Goal: Task Accomplishment & Management: Manage account settings

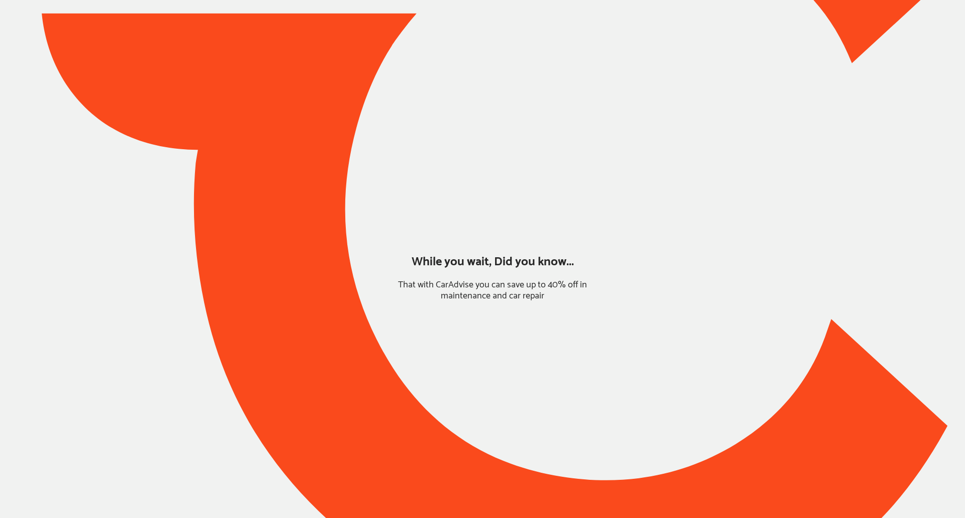
type input "*****"
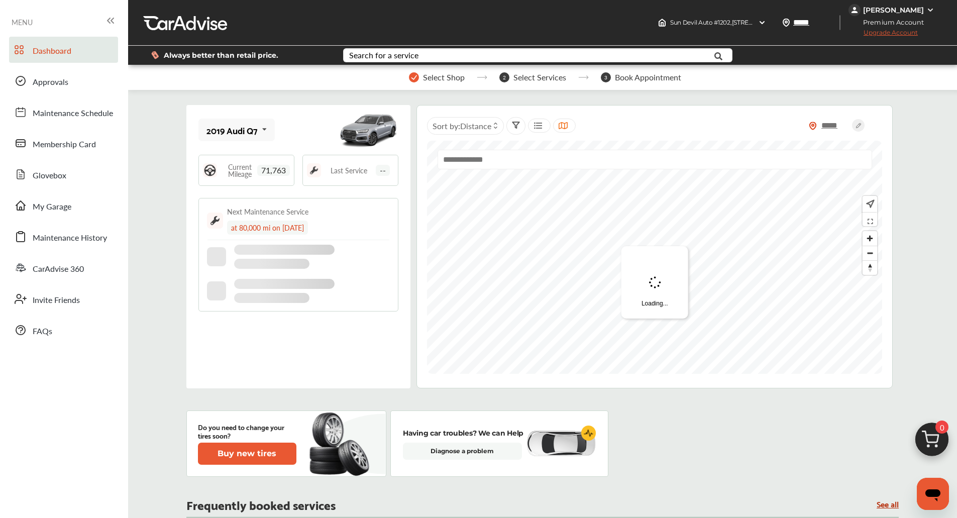
click at [78, 205] on link "My Garage" at bounding box center [63, 205] width 109 height 26
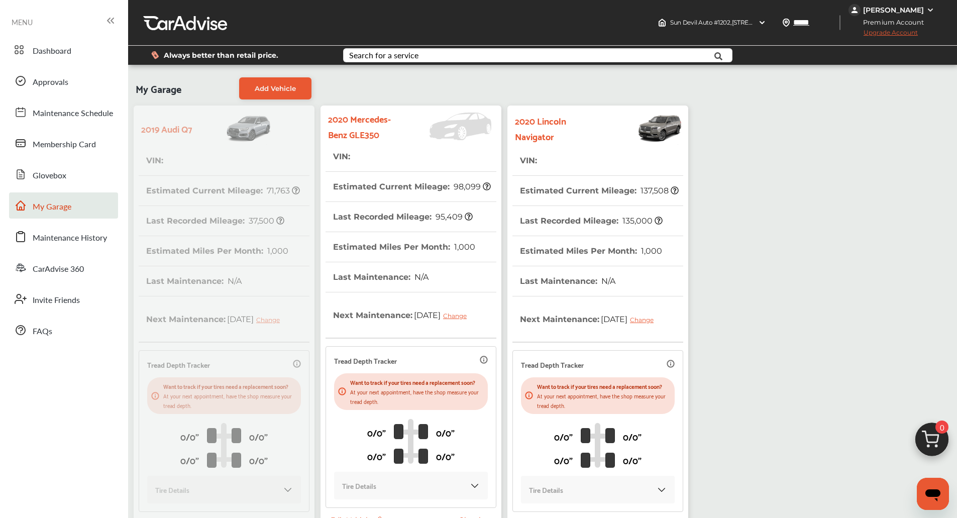
scroll to position [1, 0]
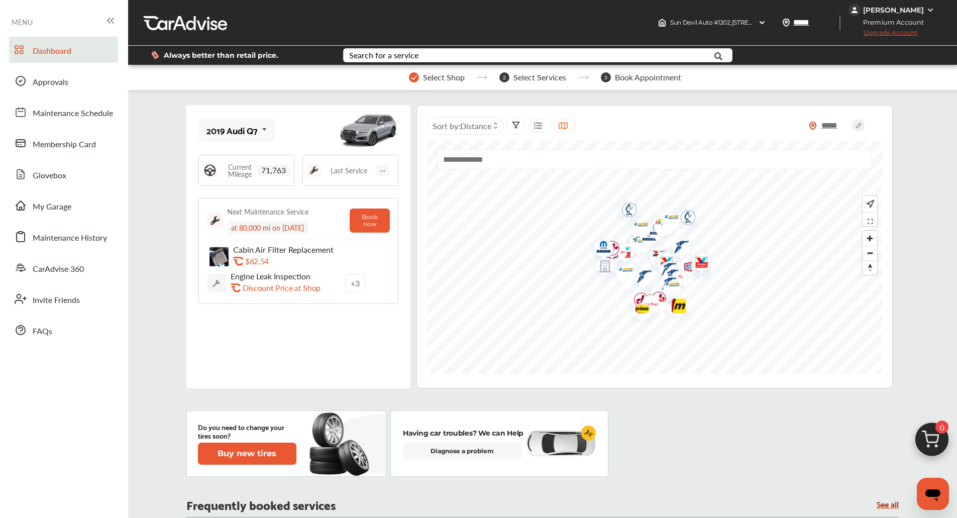
click at [61, 221] on div "Dashboard Approvals Maintenance Schedule Membership Card Glovebox My Garage Mai…" at bounding box center [64, 190] width 118 height 307
click at [64, 208] on span "My Garage" at bounding box center [52, 207] width 39 height 13
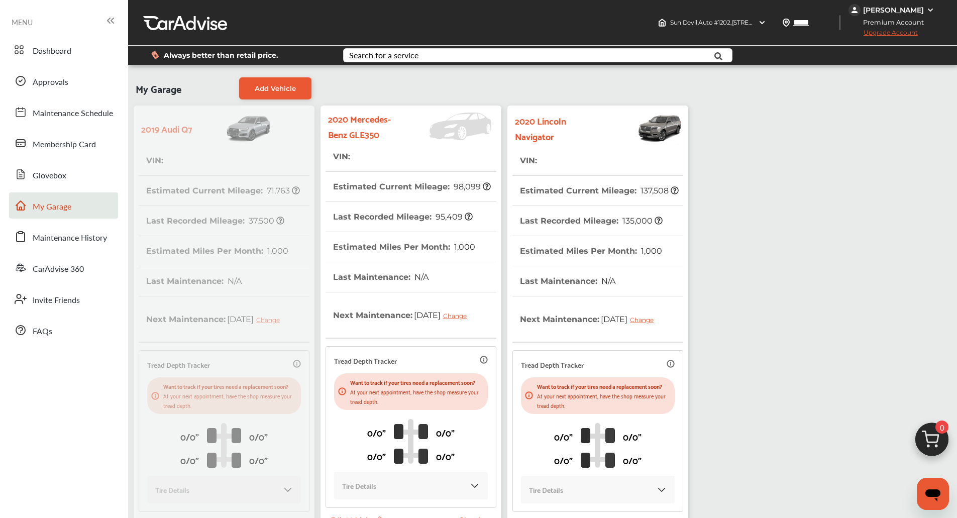
drag, startPoint x: 370, startPoint y: 190, endPoint x: 706, endPoint y: 183, distance: 336.3
click at [706, 183] on div "My Garage Add Vehicle 2019 Audi Q7 VIN : Estimated Current Mileage : 71,763 Las…" at bounding box center [543, 315] width 824 height 487
